Goal: Transaction & Acquisition: Purchase product/service

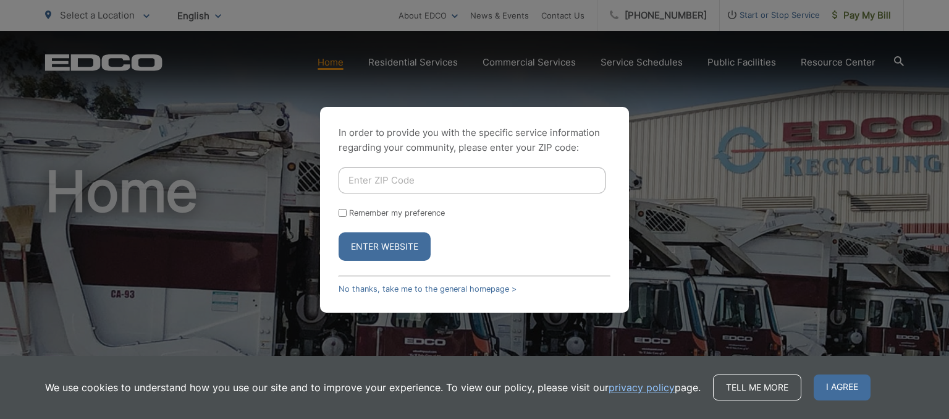
click at [412, 182] on input "Enter ZIP Code" at bounding box center [471, 180] width 267 height 26
click at [401, 175] on input "Enter ZIP Code" at bounding box center [471, 180] width 267 height 26
click at [848, 387] on span "I agree" at bounding box center [841, 387] width 57 height 26
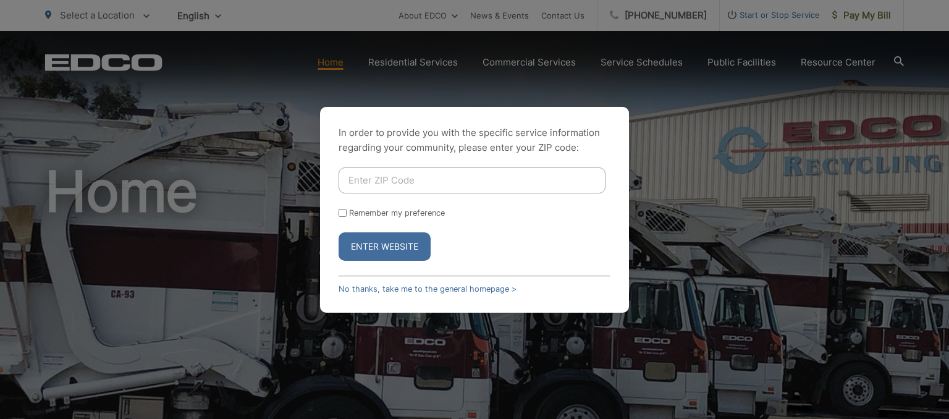
click at [374, 173] on input "Enter ZIP Code" at bounding box center [471, 180] width 267 height 26
type input "92040"
click at [342, 210] on input "Remember my preference" at bounding box center [342, 213] width 8 height 8
checkbox input "true"
click at [377, 245] on button "Enter Website" at bounding box center [384, 246] width 92 height 28
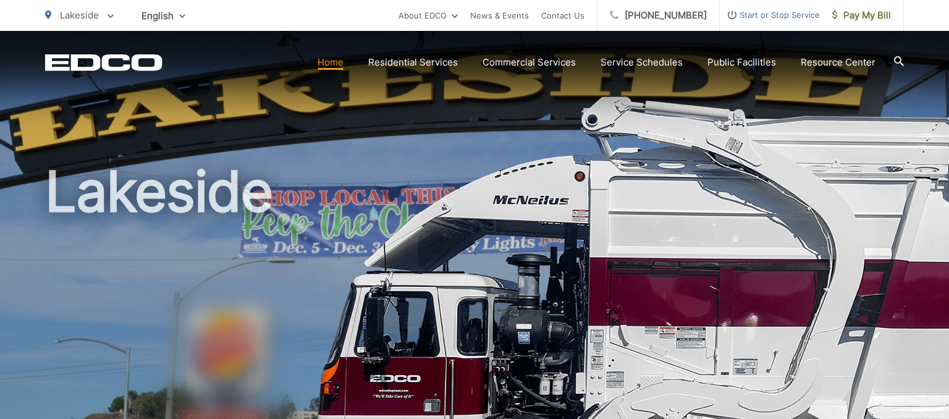
click at [333, 156] on div "Lakeside" at bounding box center [474, 286] width 858 height 510
click at [352, 135] on div "Lakeside" at bounding box center [474, 286] width 858 height 510
click at [846, 10] on span "Pay My Bill" at bounding box center [861, 15] width 59 height 15
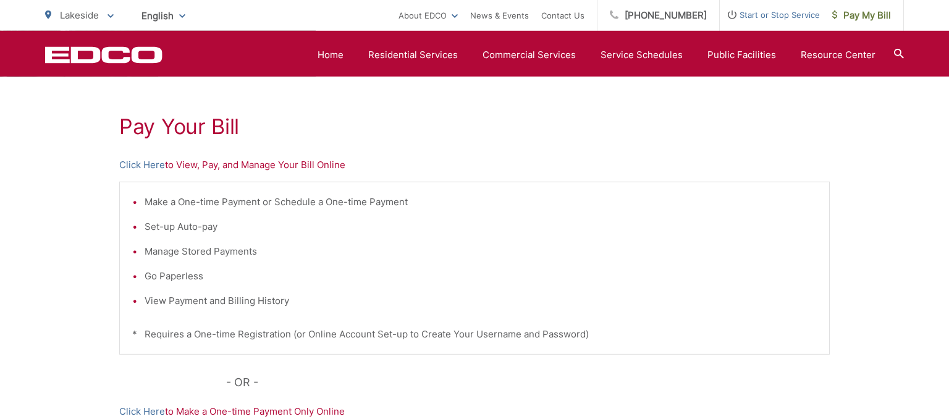
scroll to position [174, 0]
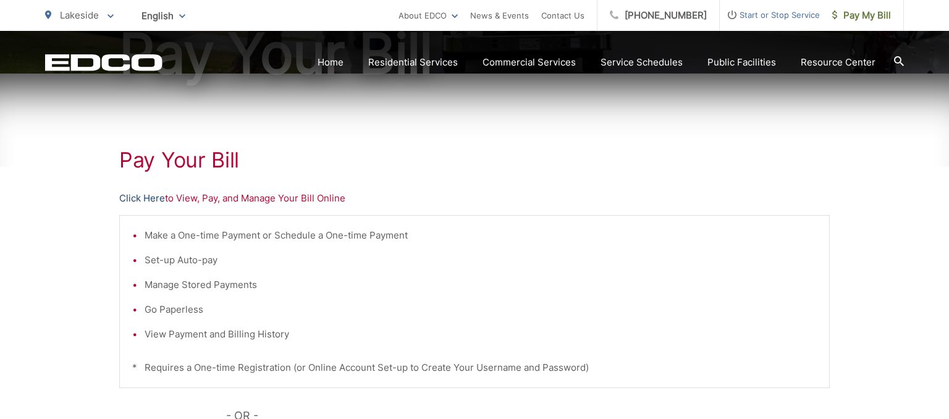
click at [153, 193] on link "Click Here" at bounding box center [142, 198] width 46 height 15
